Goal: Find contact information: Find contact information

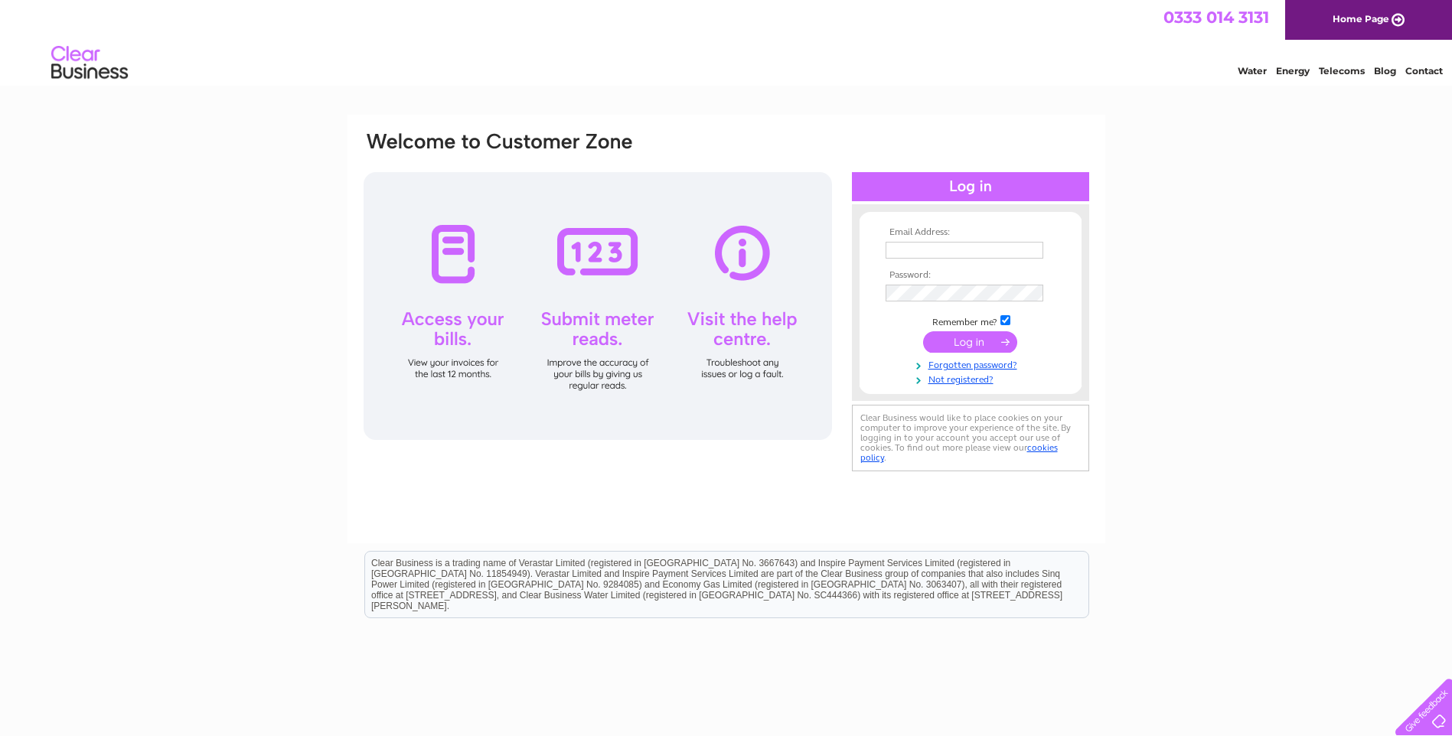
type input "office.ballymore@gmail.com"
click at [968, 344] on input "submit" at bounding box center [970, 341] width 94 height 21
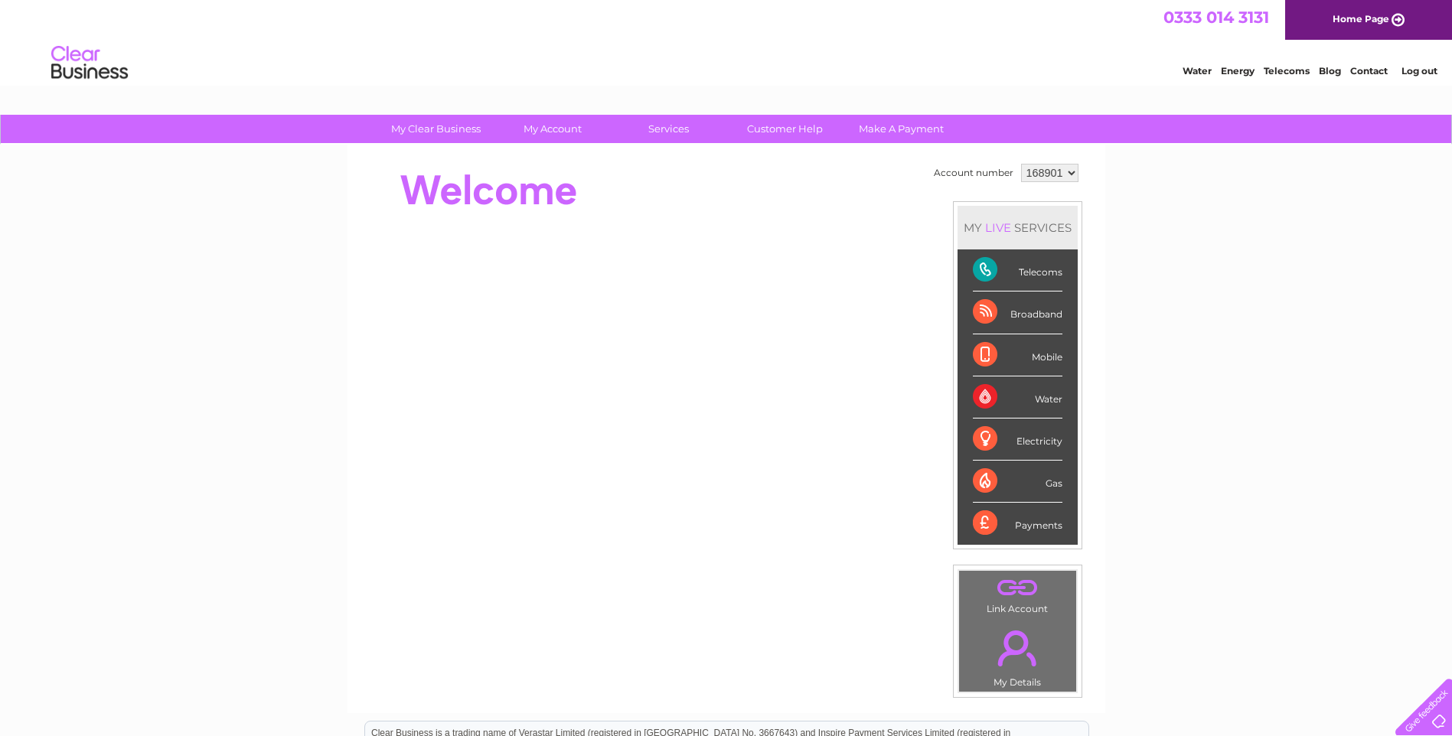
click at [1368, 69] on link "Contact" at bounding box center [1369, 70] width 38 height 11
